Goal: Information Seeking & Learning: Learn about a topic

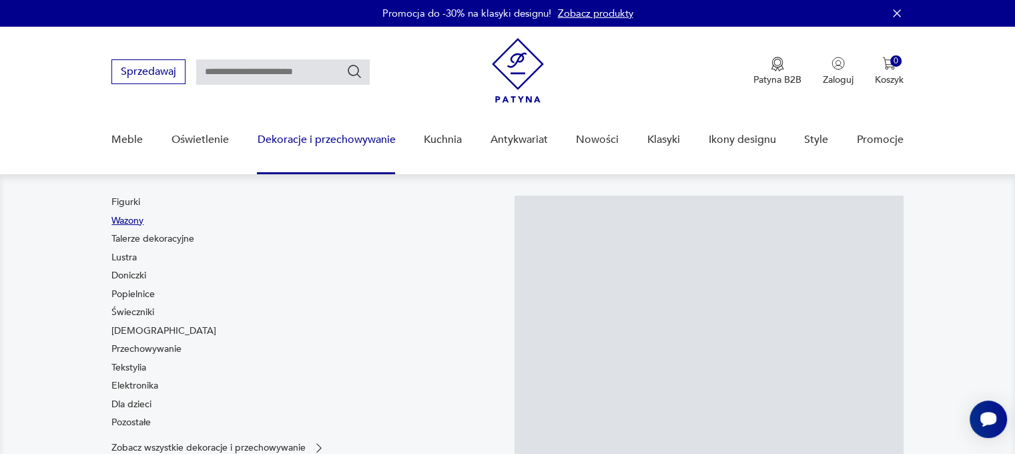
click at [133, 221] on link "Wazony" at bounding box center [127, 220] width 32 height 13
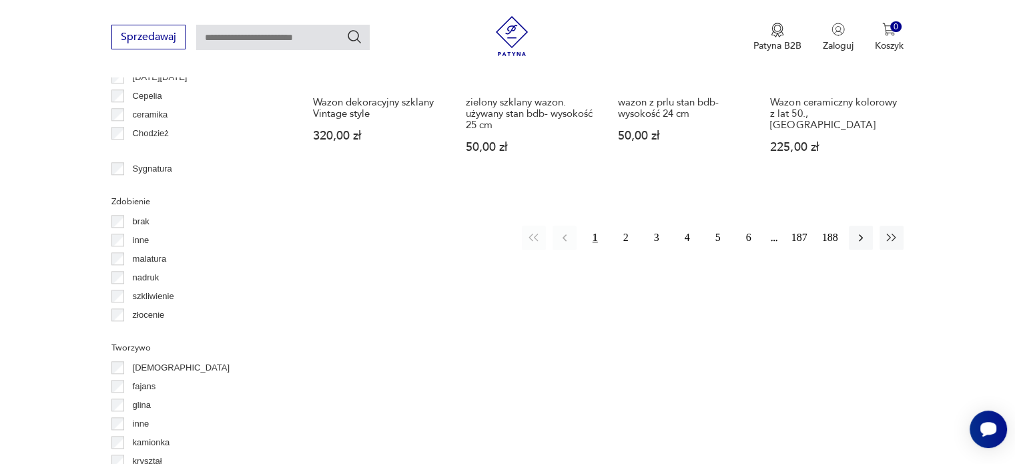
scroll to position [1469, 0]
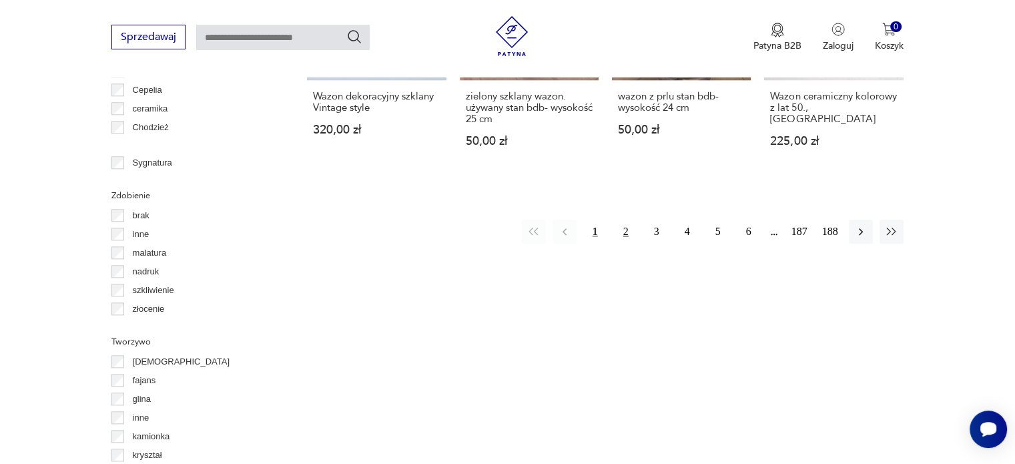
click at [627, 220] on button "2" at bounding box center [626, 232] width 24 height 24
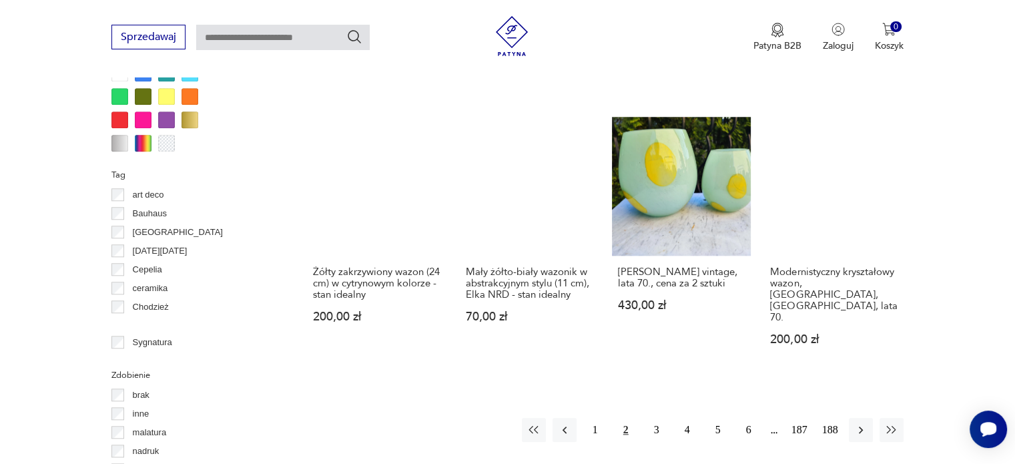
scroll to position [1355, 0]
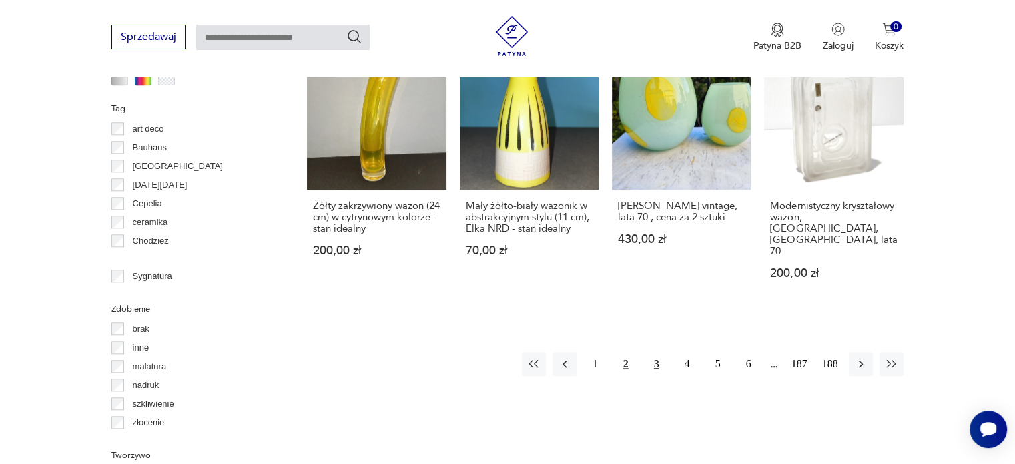
click at [656, 352] on button "3" at bounding box center [657, 364] width 24 height 24
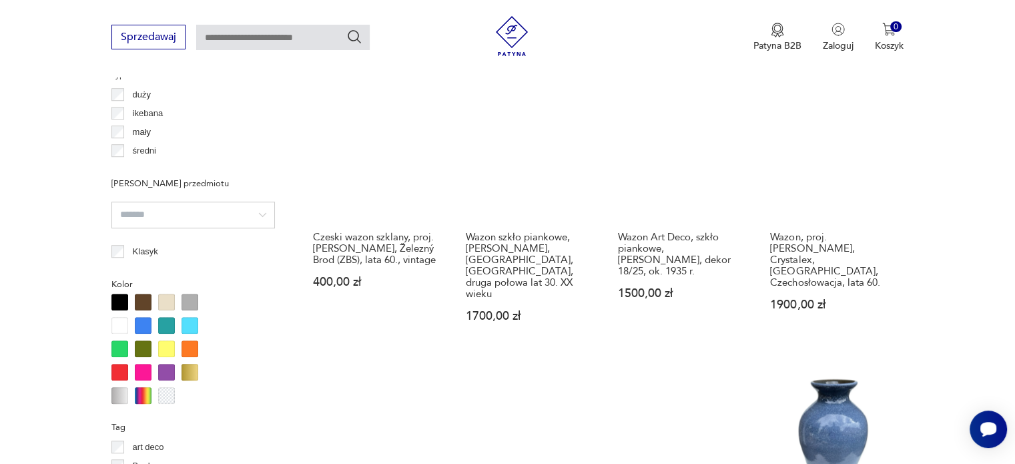
scroll to position [955, 0]
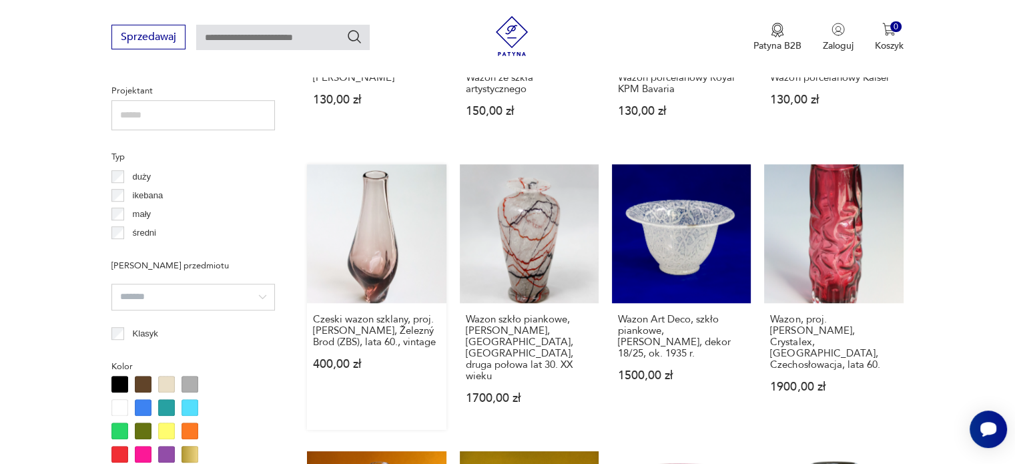
click at [387, 240] on link "Czeski wazon szklany, proj. [PERSON_NAME], Železný Brod (ZBS), lata 60., vintag…" at bounding box center [376, 297] width 139 height 266
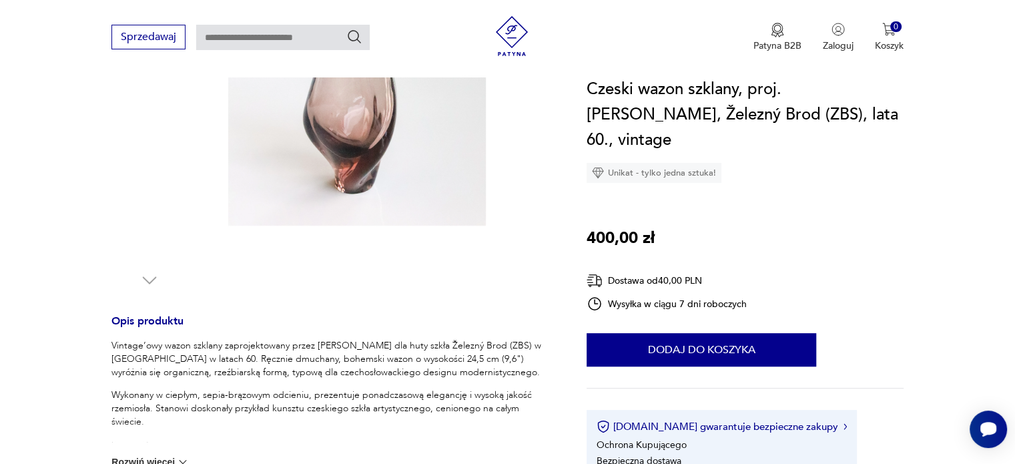
scroll to position [134, 0]
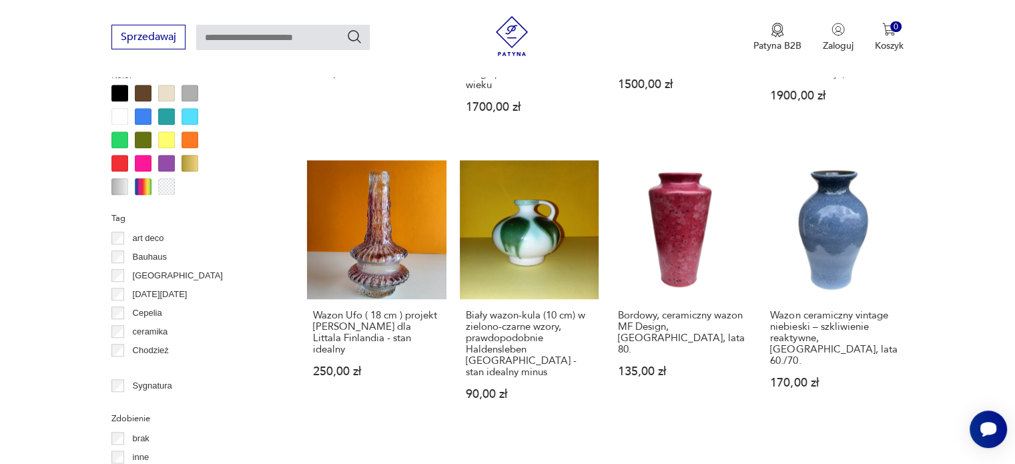
scroll to position [1278, 0]
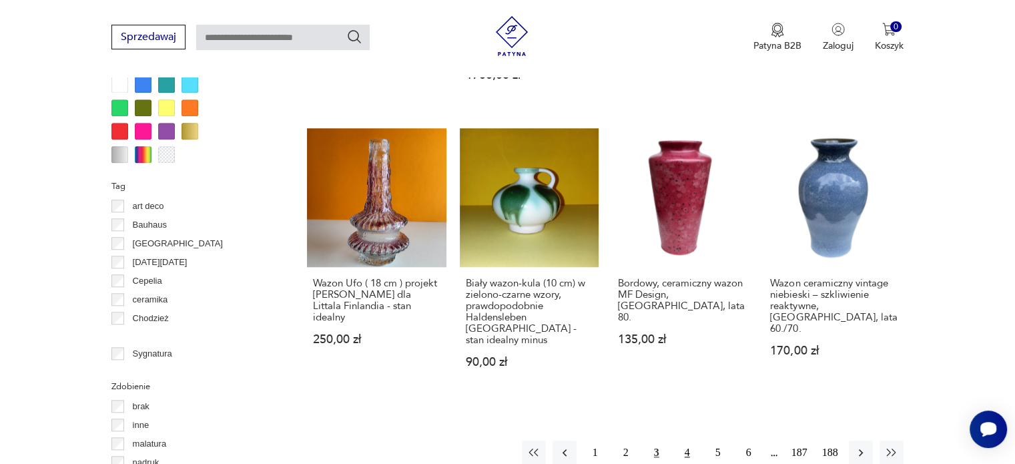
click at [692, 441] on button "4" at bounding box center [688, 453] width 24 height 24
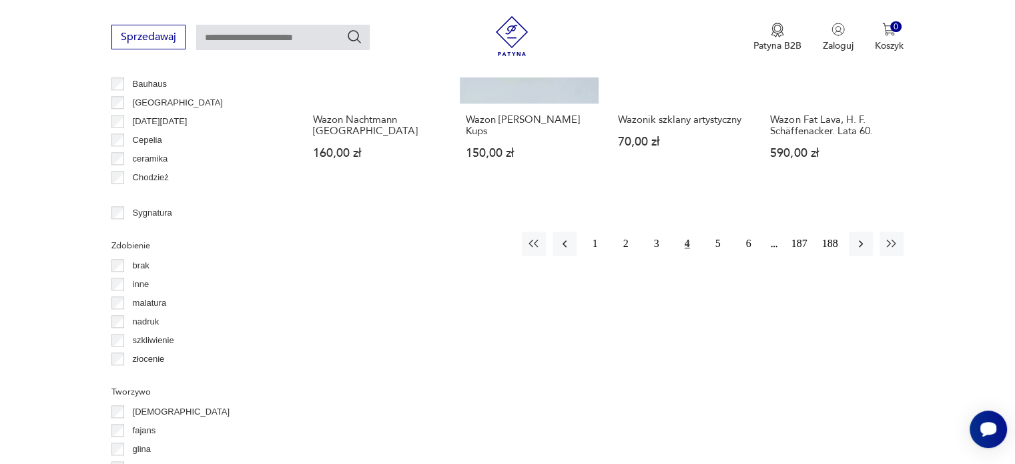
scroll to position [1422, 0]
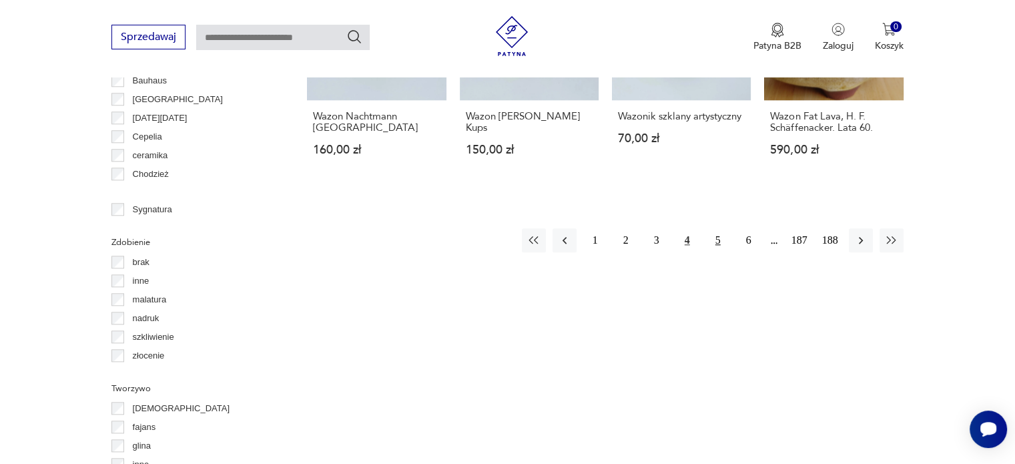
click at [721, 228] on button "5" at bounding box center [718, 240] width 24 height 24
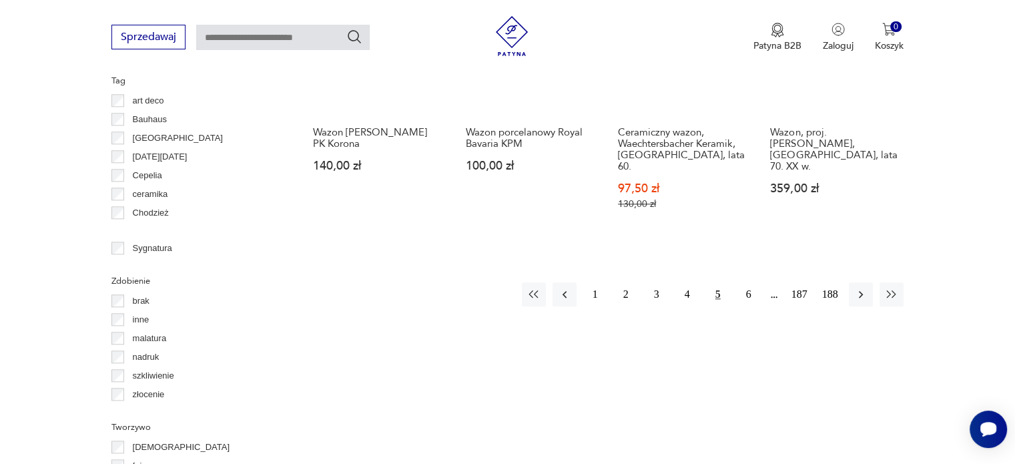
scroll to position [1422, 0]
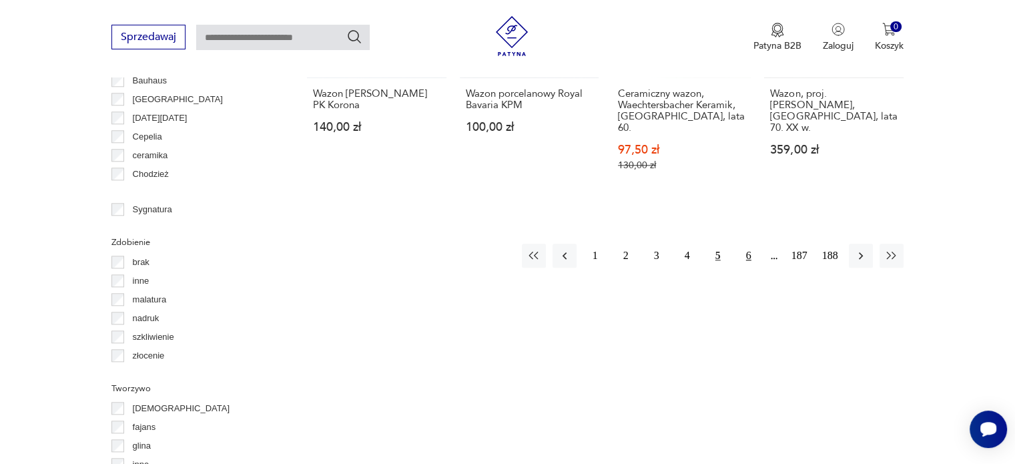
click at [750, 245] on button "6" at bounding box center [749, 256] width 24 height 24
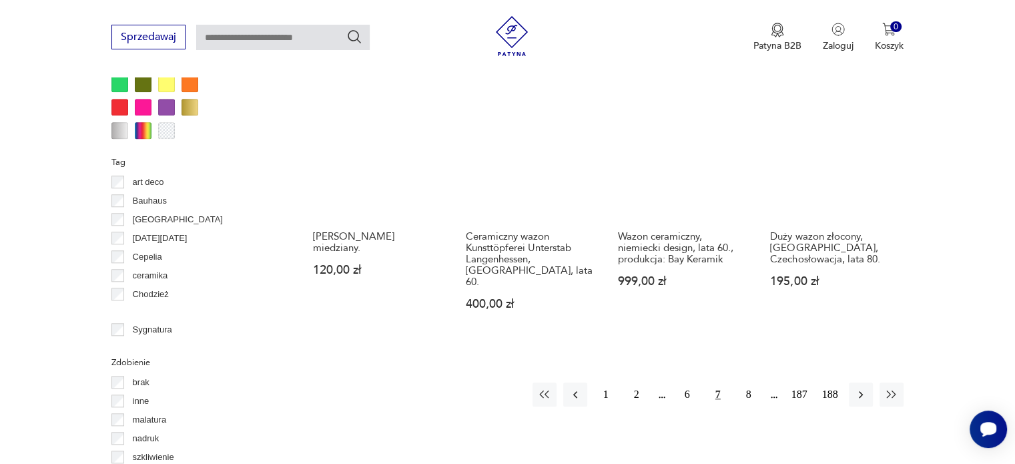
scroll to position [1355, 0]
